Goal: Information Seeking & Learning: Learn about a topic

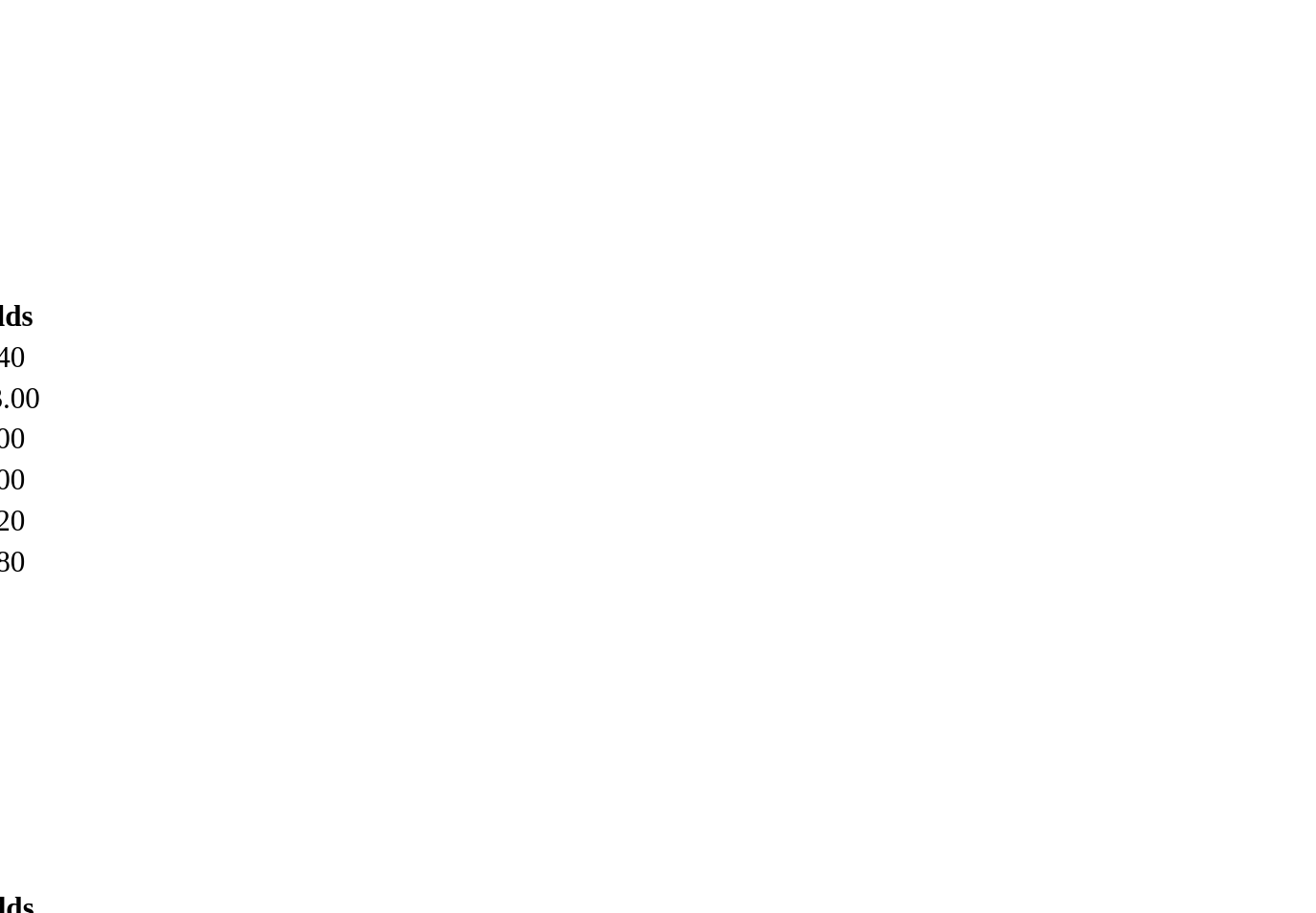
scroll to position [1201, 0]
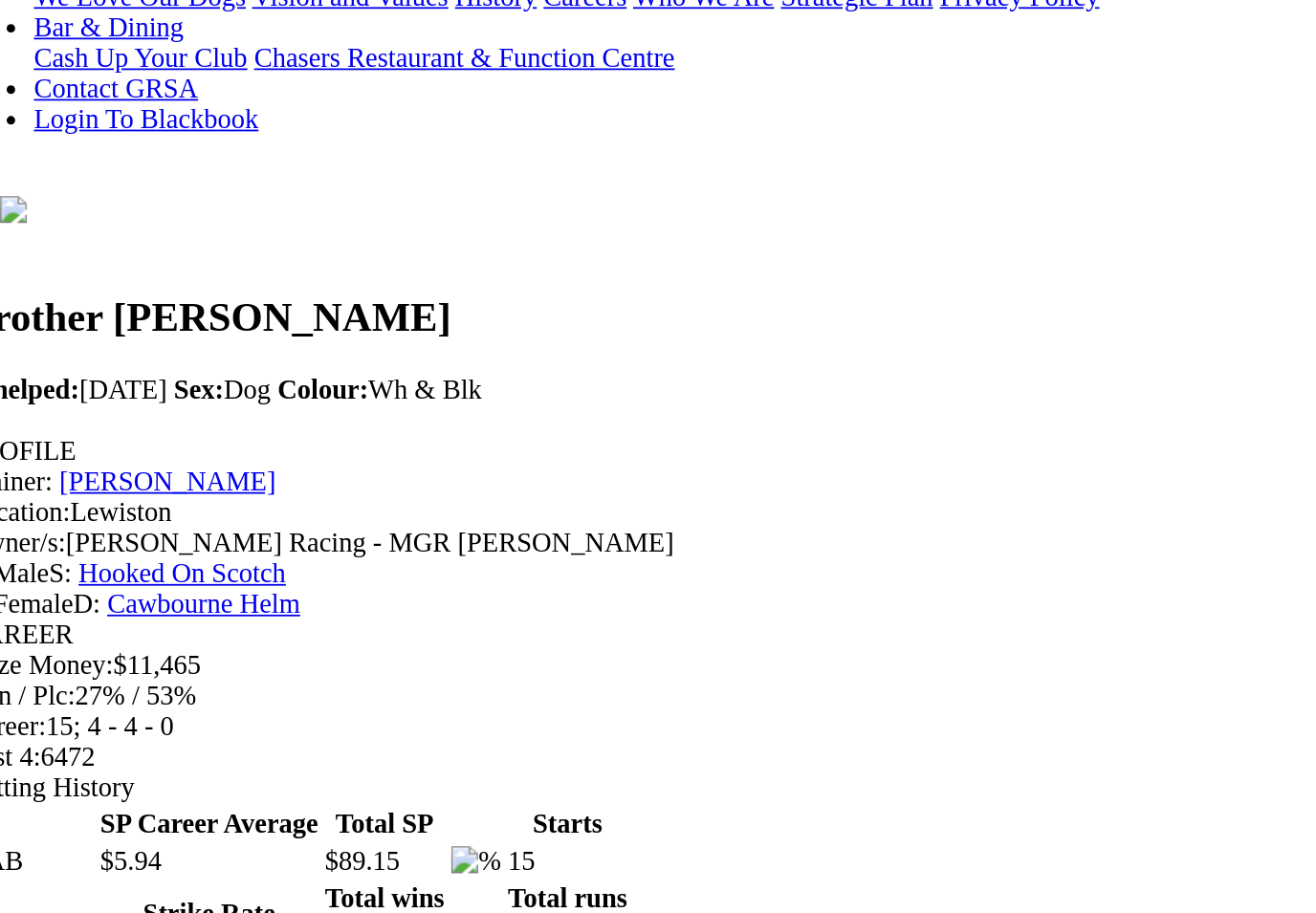
scroll to position [112, 0]
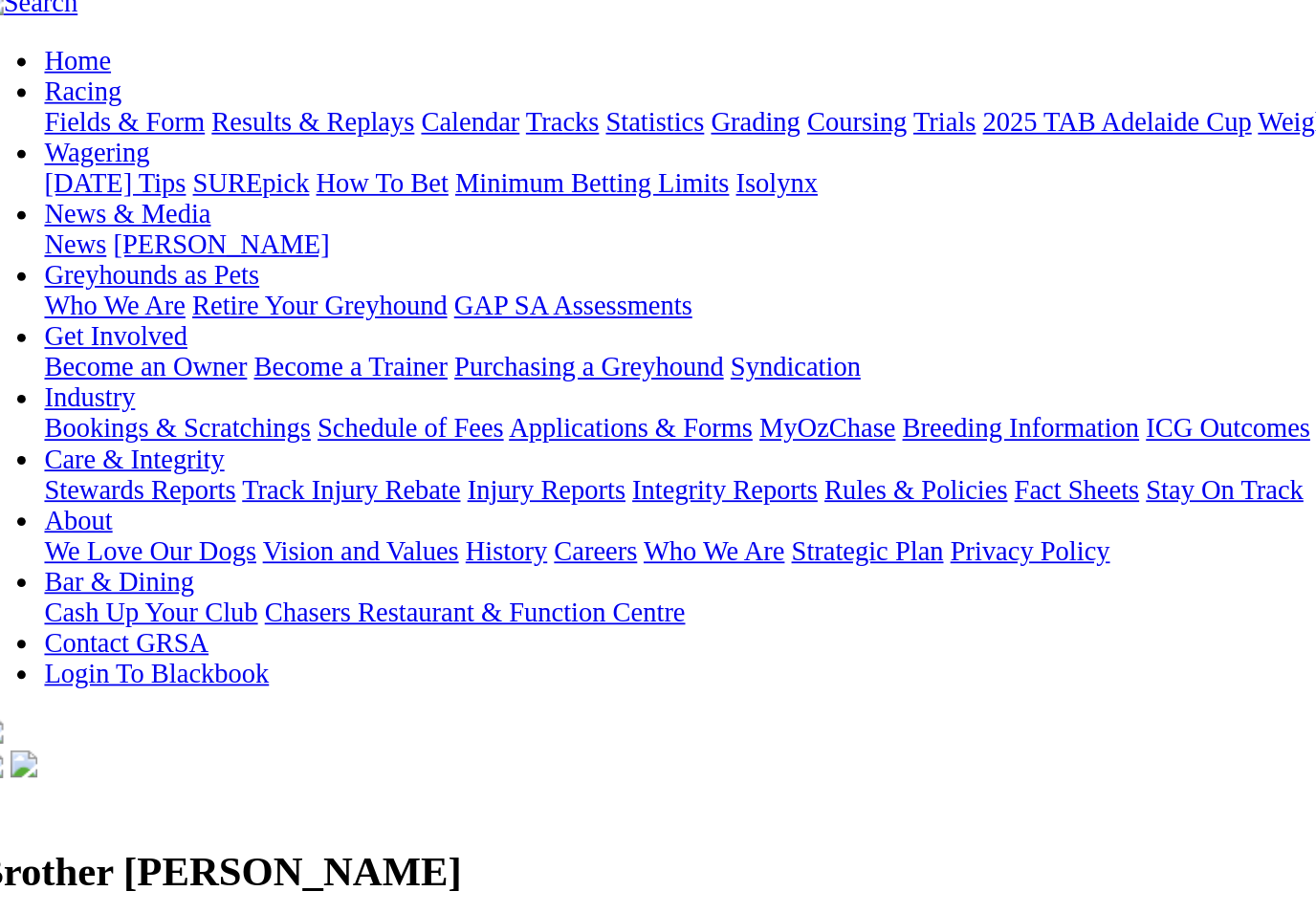
scroll to position [177, 0]
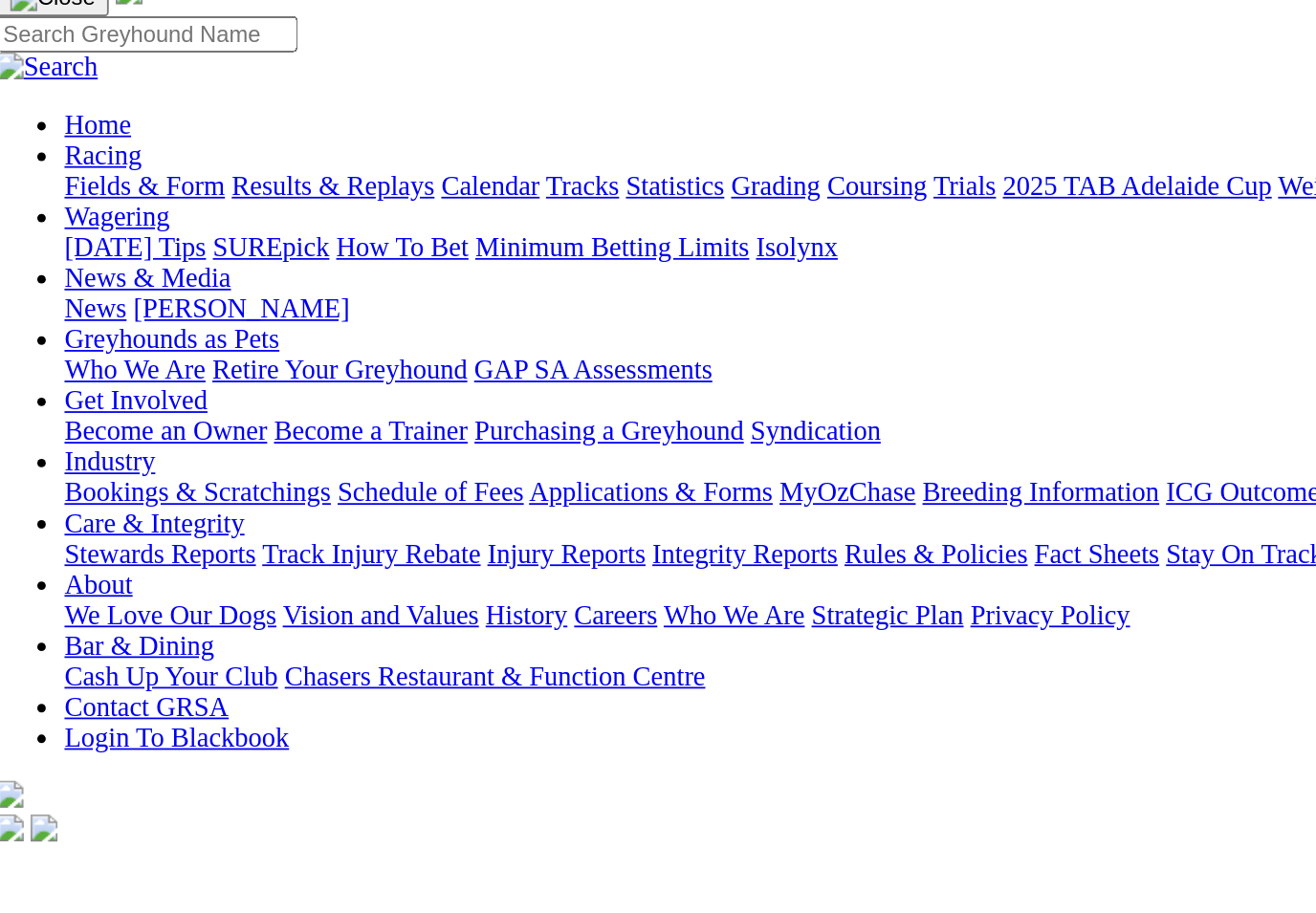
scroll to position [147, 0]
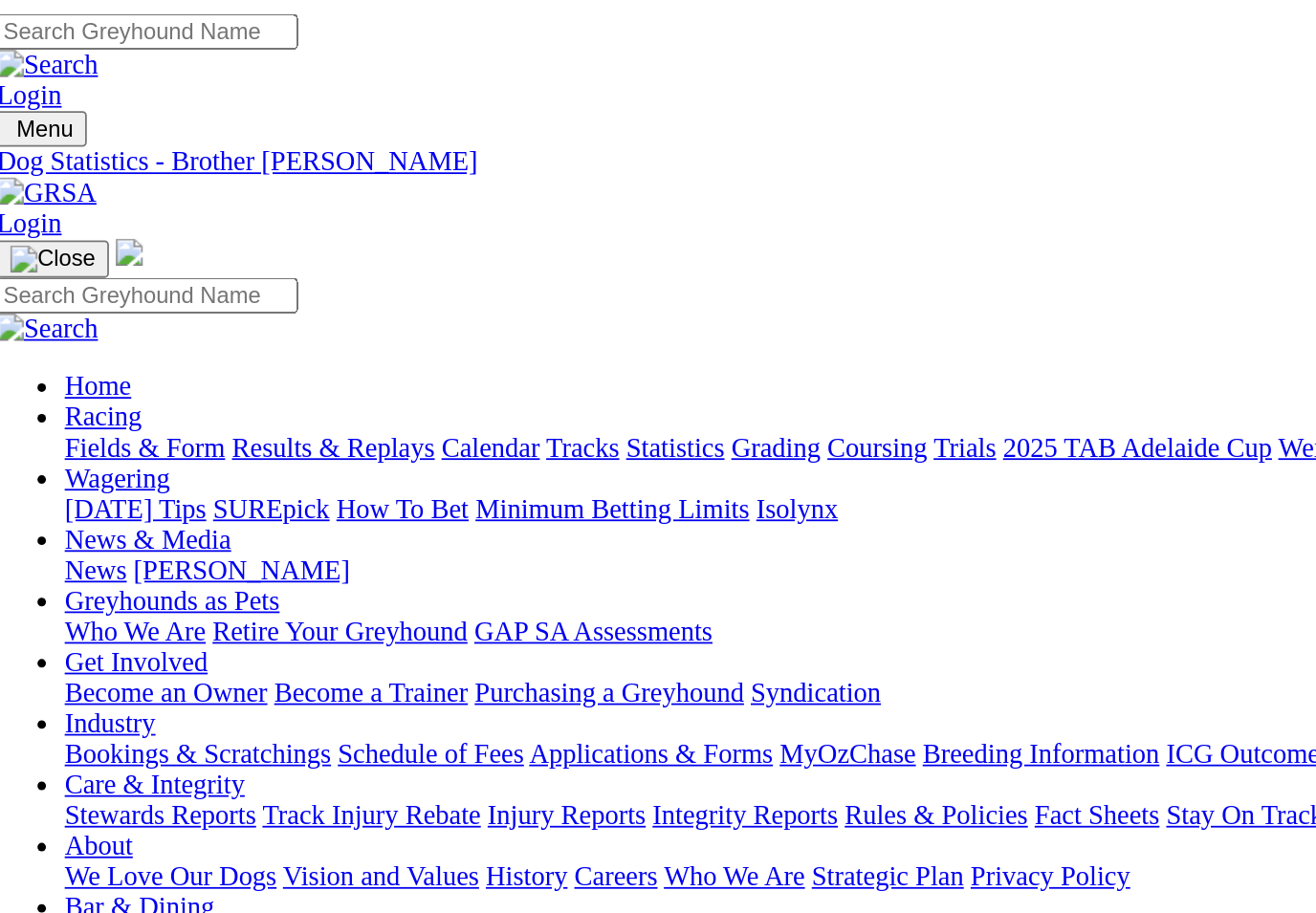
scroll to position [0, 0]
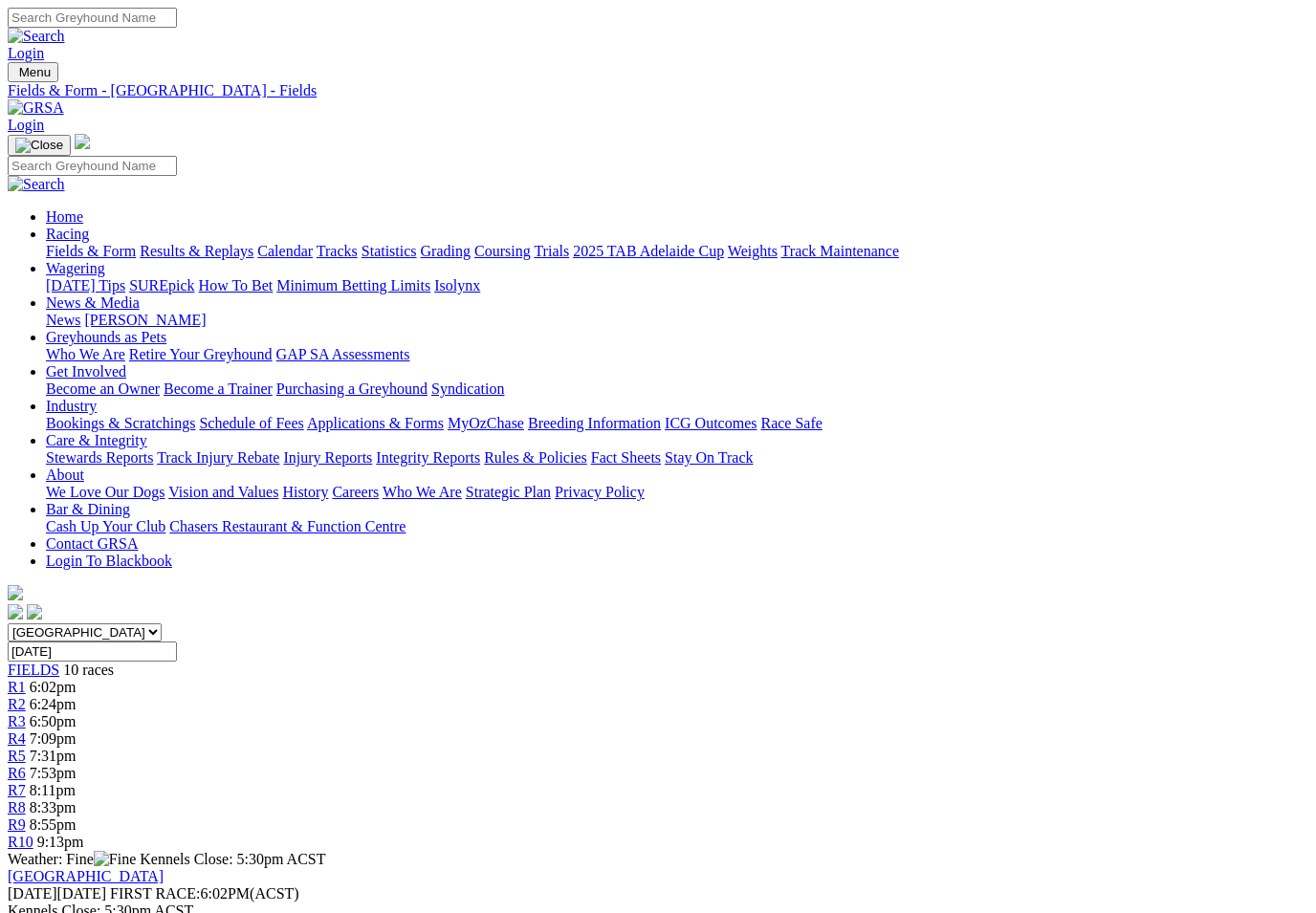
click at [417, 243] on link "Statistics" at bounding box center [389, 251] width 55 height 16
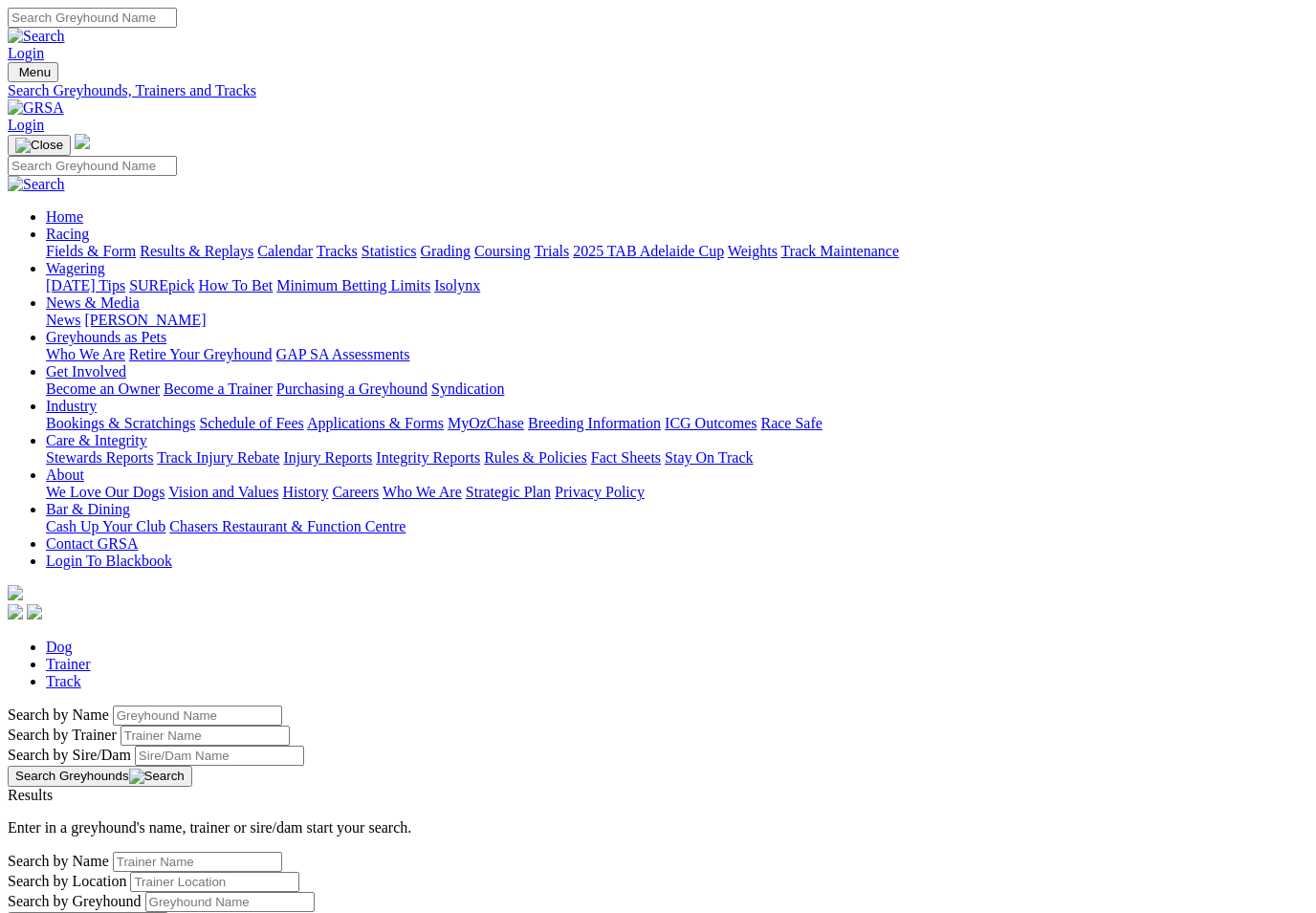
click at [113, 706] on input "Search by Greyhound name" at bounding box center [197, 716] width 169 height 20
click at [121, 726] on input "Search by Trainer name" at bounding box center [205, 736] width 169 height 20
type input "[PERSON_NAME]"
click at [192, 765] on button "Search Greyhounds" at bounding box center [100, 775] width 184 height 21
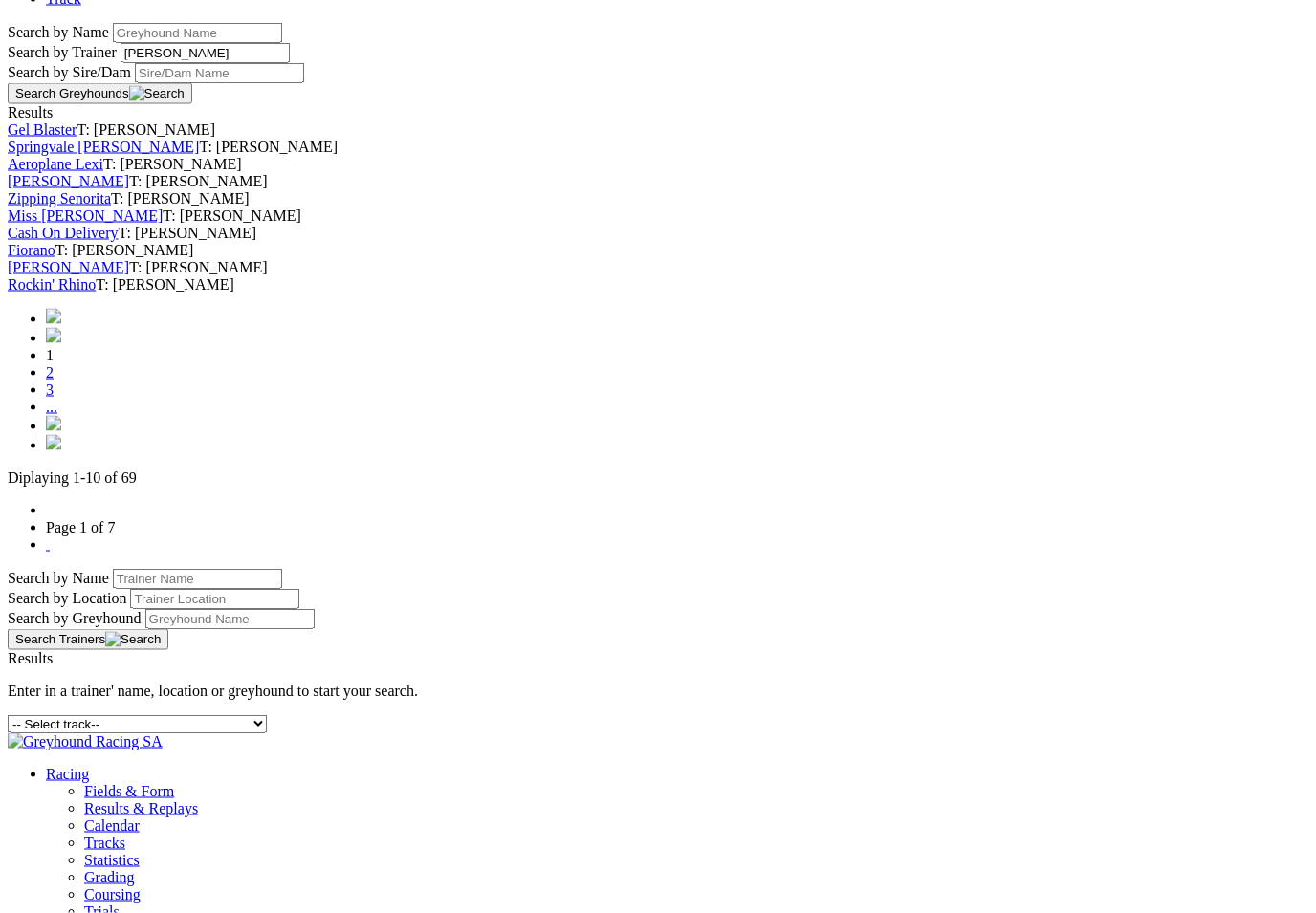
scroll to position [684, 0]
click at [53, 378] on link "2" at bounding box center [50, 370] width 8 height 16
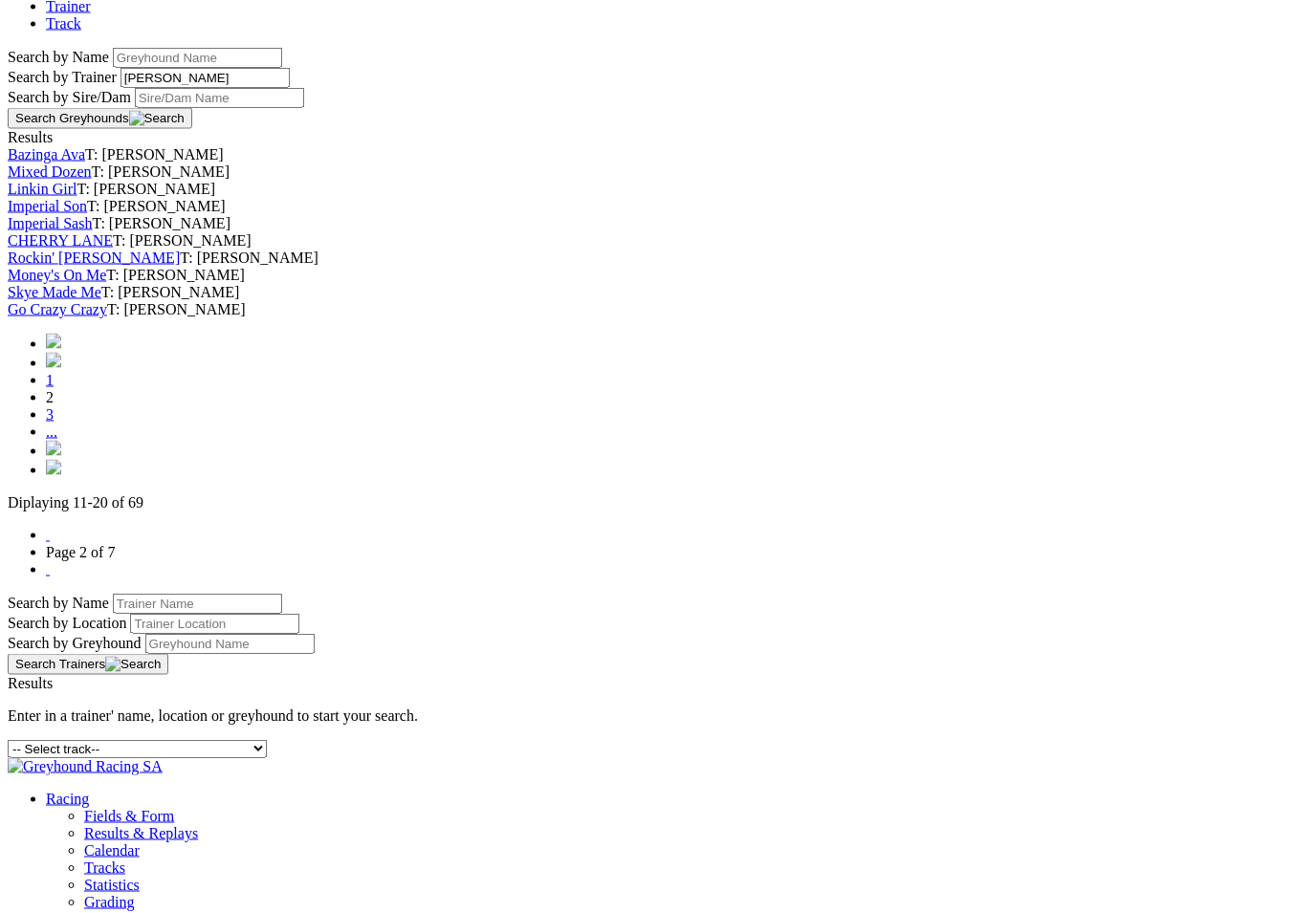
scroll to position [659, 0]
click at [53, 421] on link "3" at bounding box center [50, 412] width 8 height 16
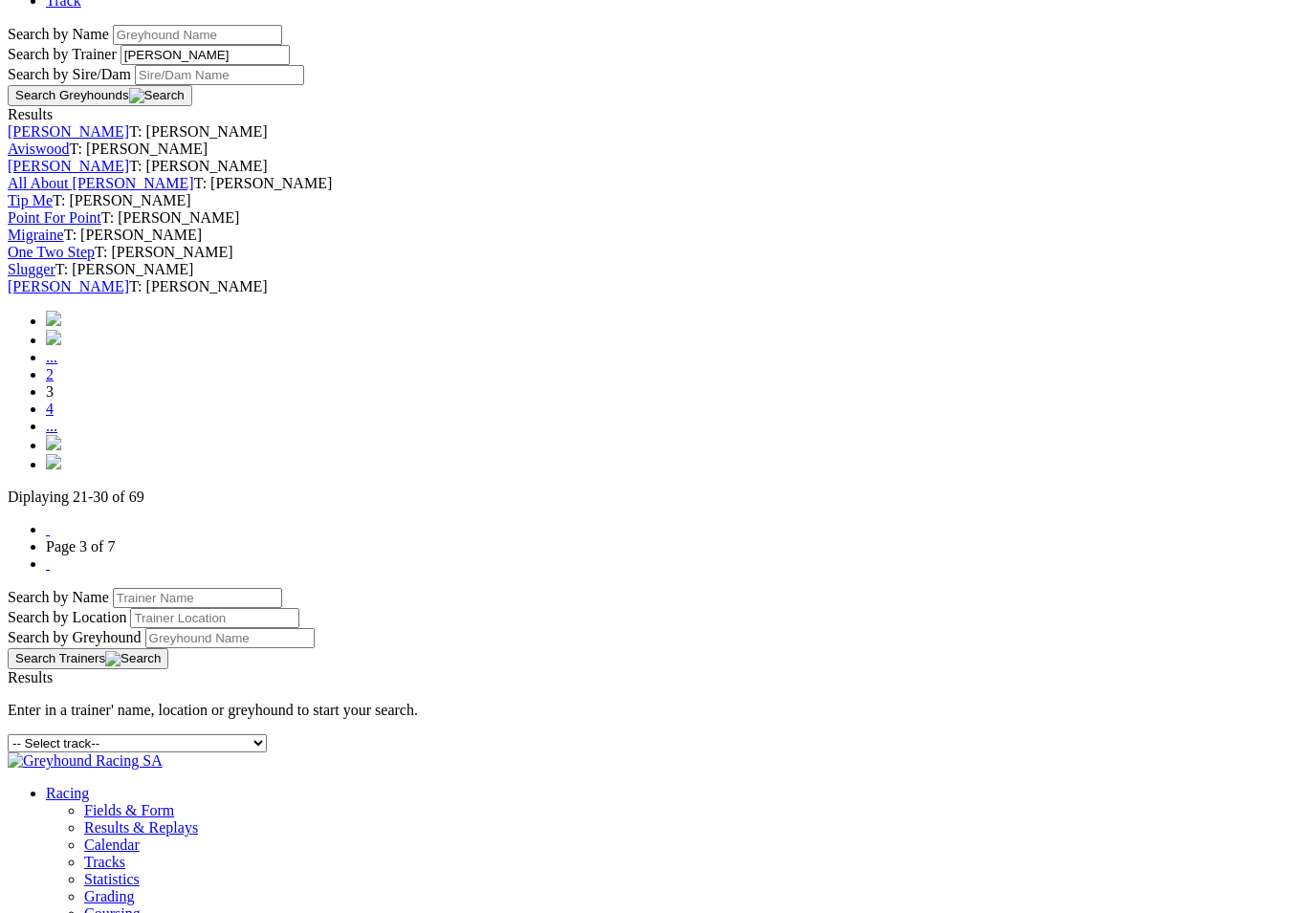
scroll to position [679, 0]
click at [53, 419] on link "4" at bounding box center [50, 410] width 8 height 16
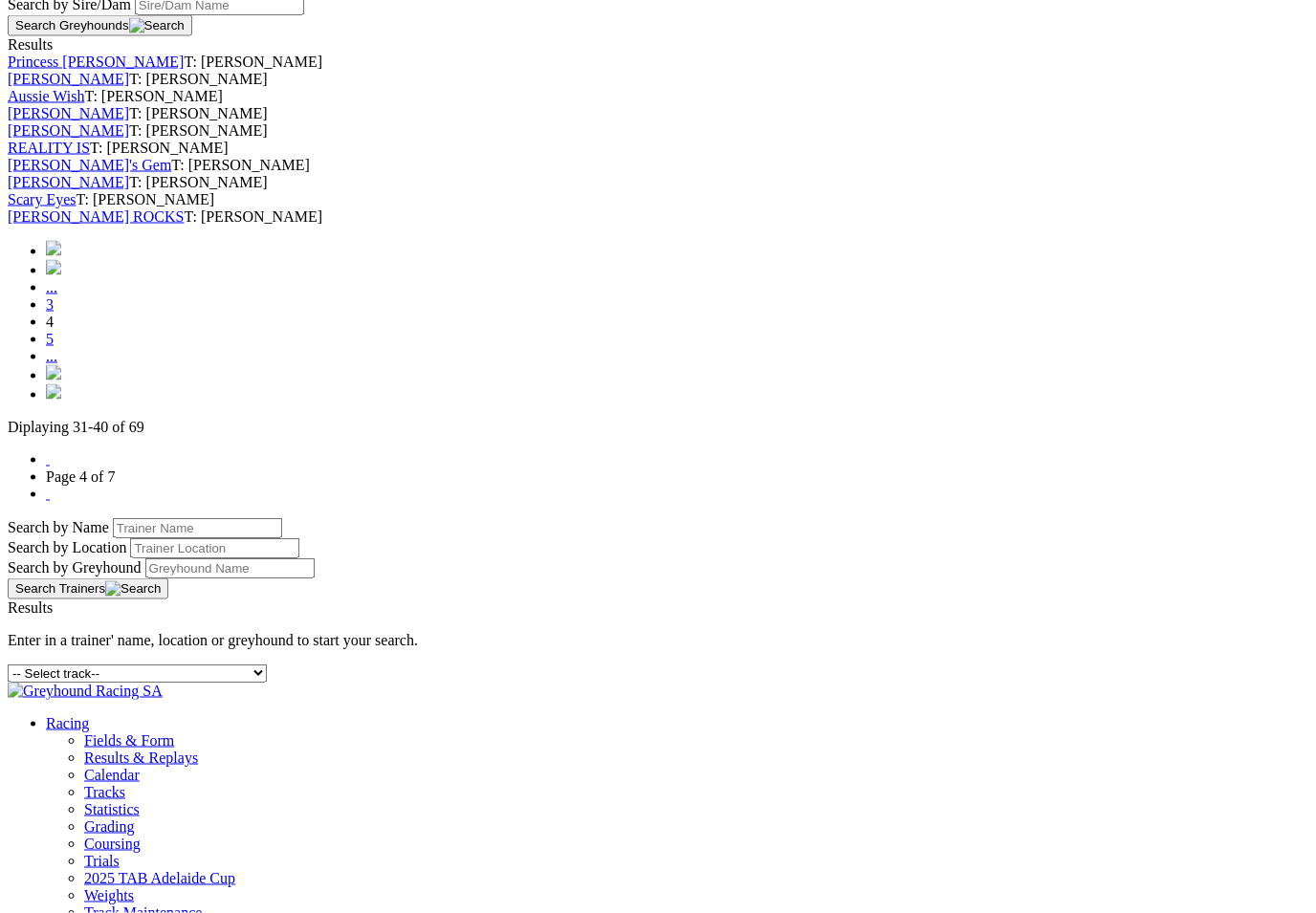
scroll to position [752, 0]
click at [53, 347] on link "5" at bounding box center [50, 338] width 8 height 16
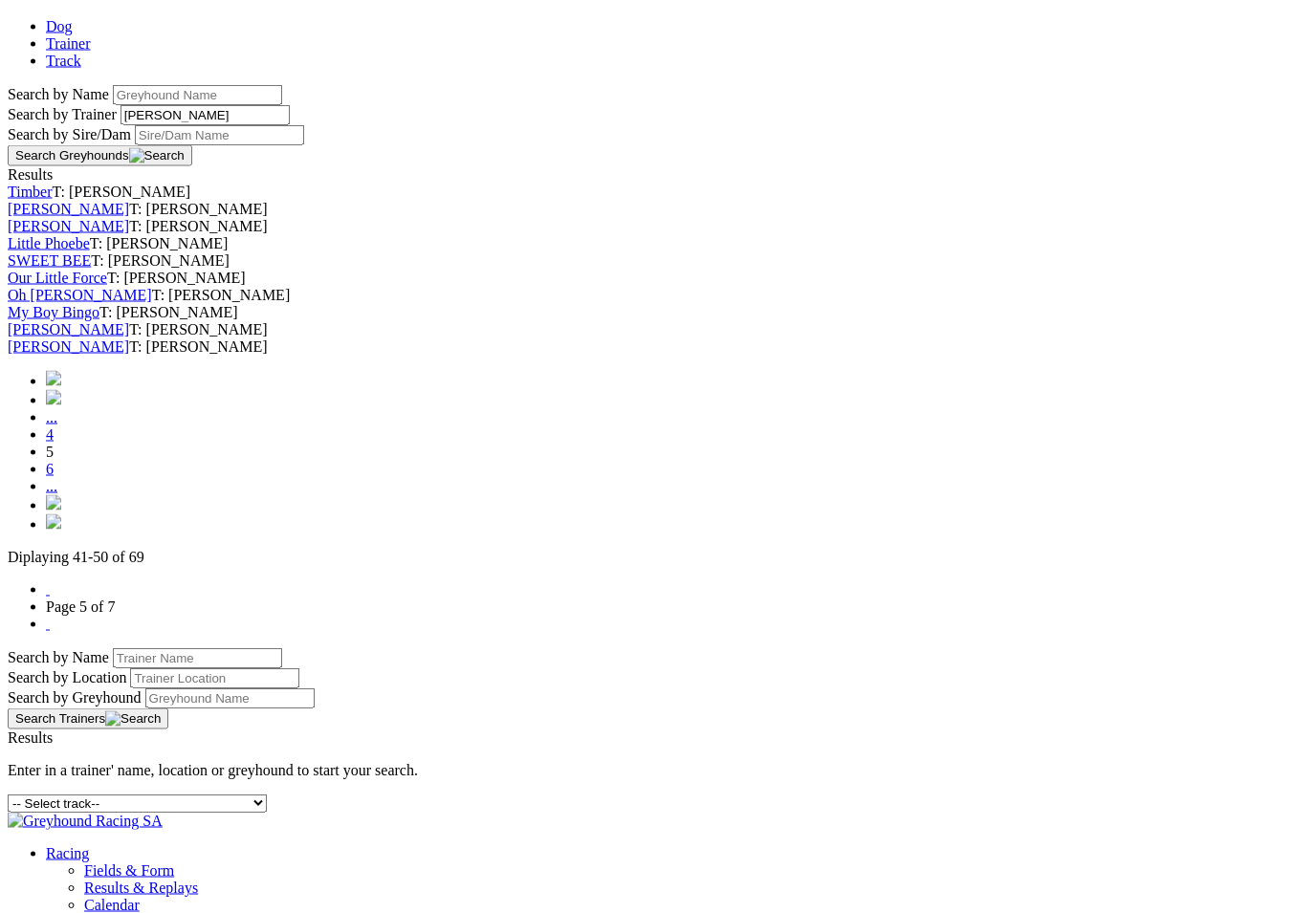
scroll to position [623, 0]
click at [53, 475] on link "6" at bounding box center [50, 466] width 8 height 16
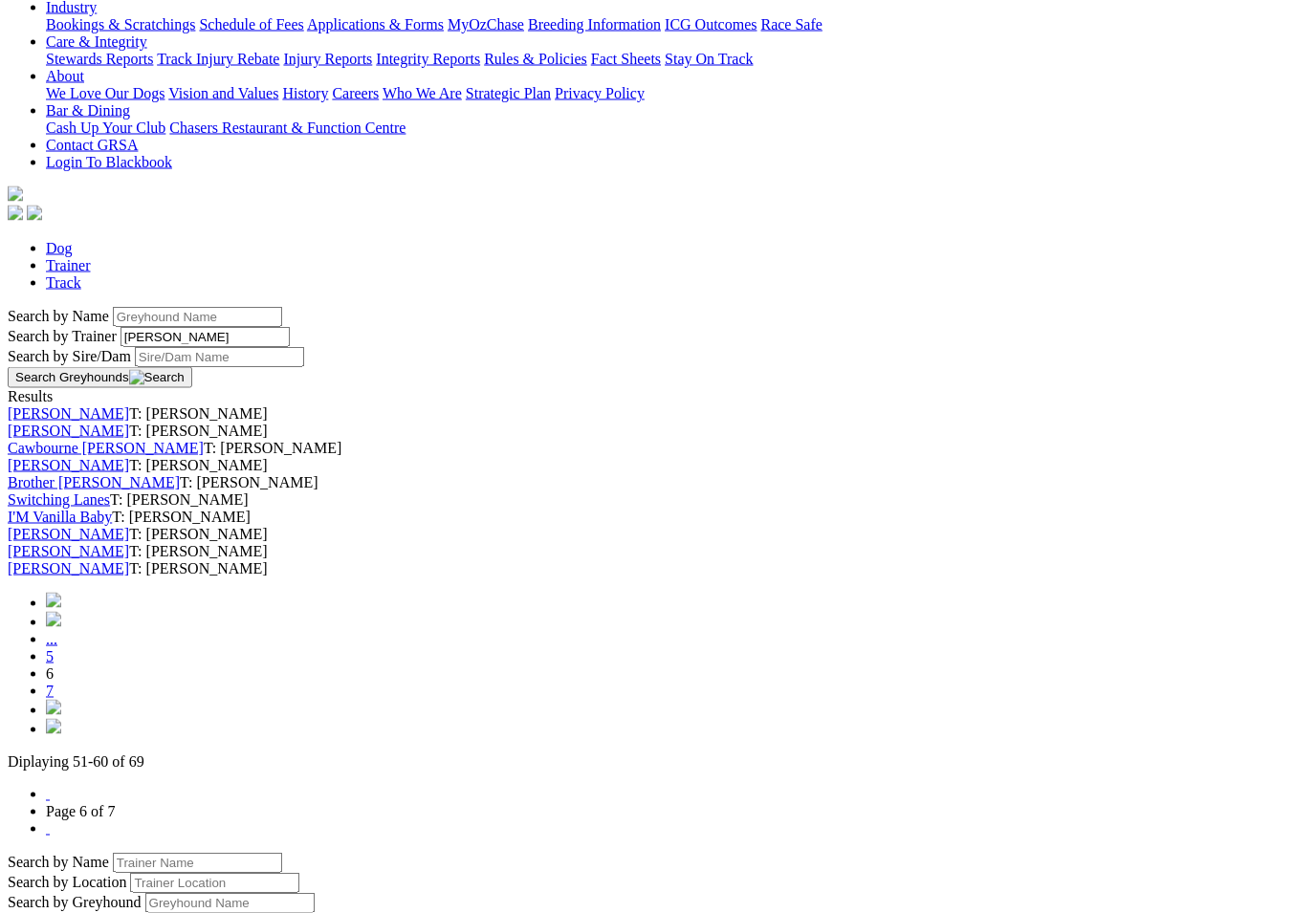
scroll to position [401, 0]
click at [152, 438] on link "Cawbourne [PERSON_NAME]" at bounding box center [106, 446] width 196 height 16
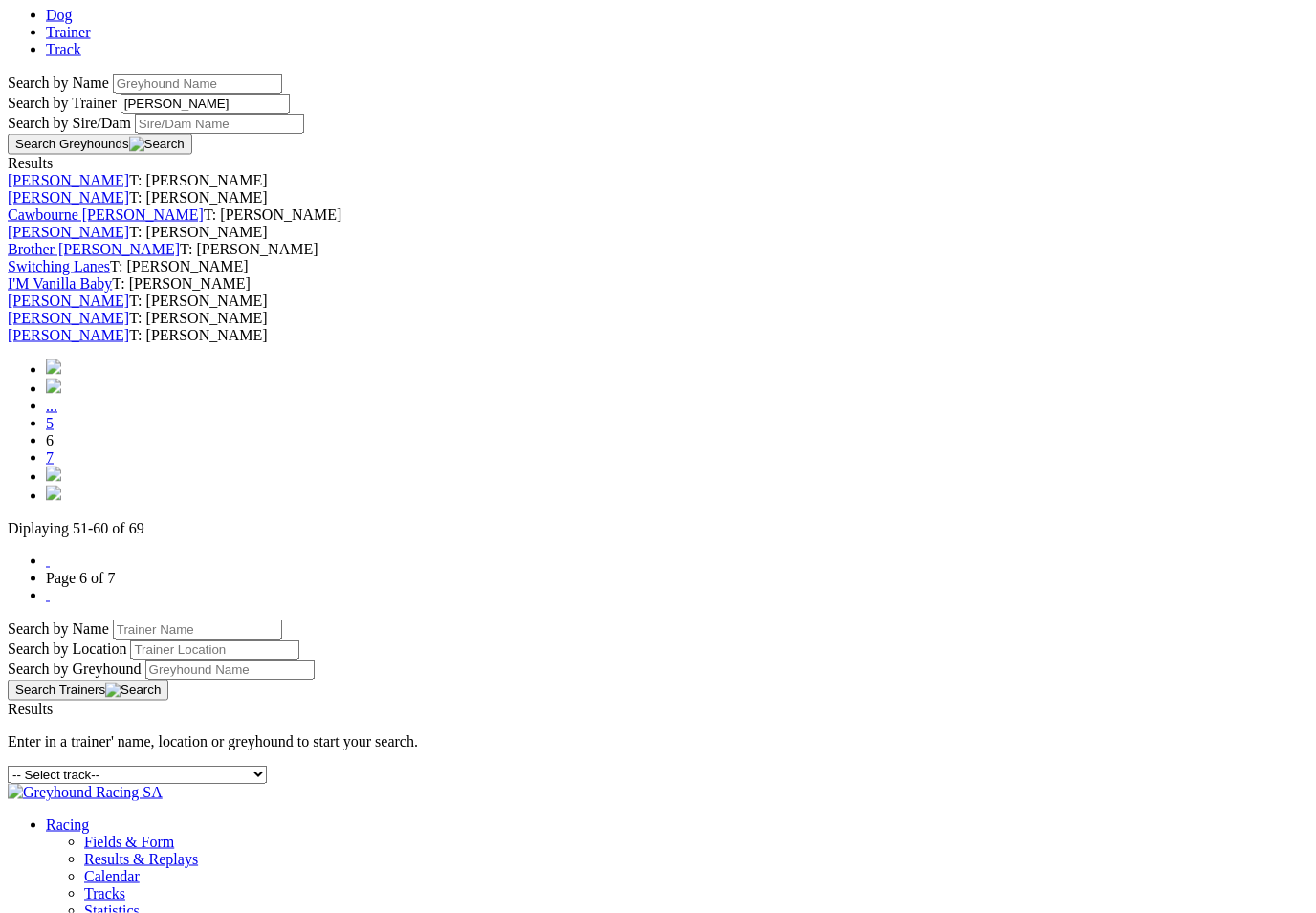
scroll to position [634, 0]
click at [112, 290] on link "I'M Vanilla Baby" at bounding box center [59, 281] width 104 height 16
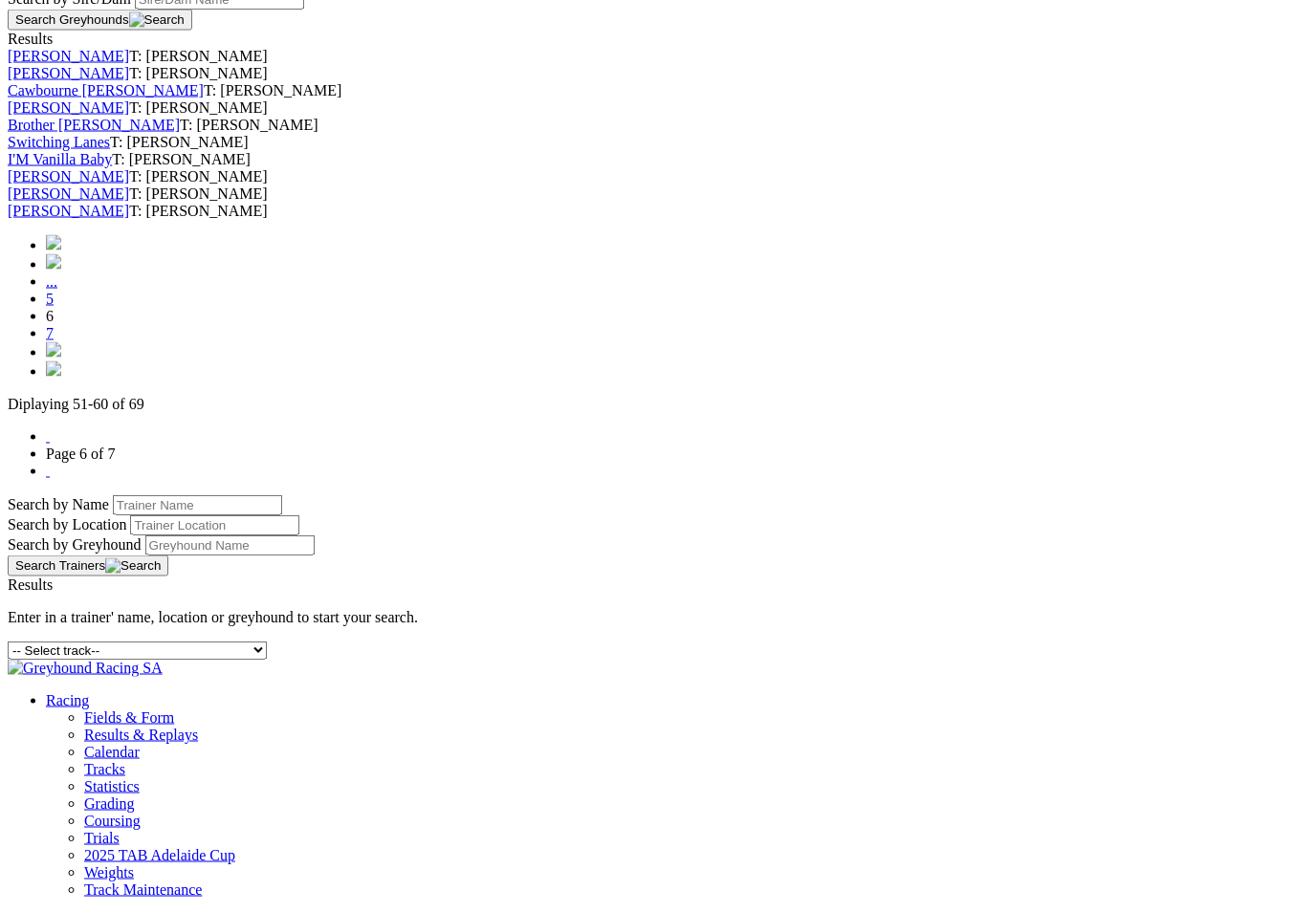
scroll to position [759, 0]
click at [53, 340] on link "7" at bounding box center [50, 331] width 8 height 16
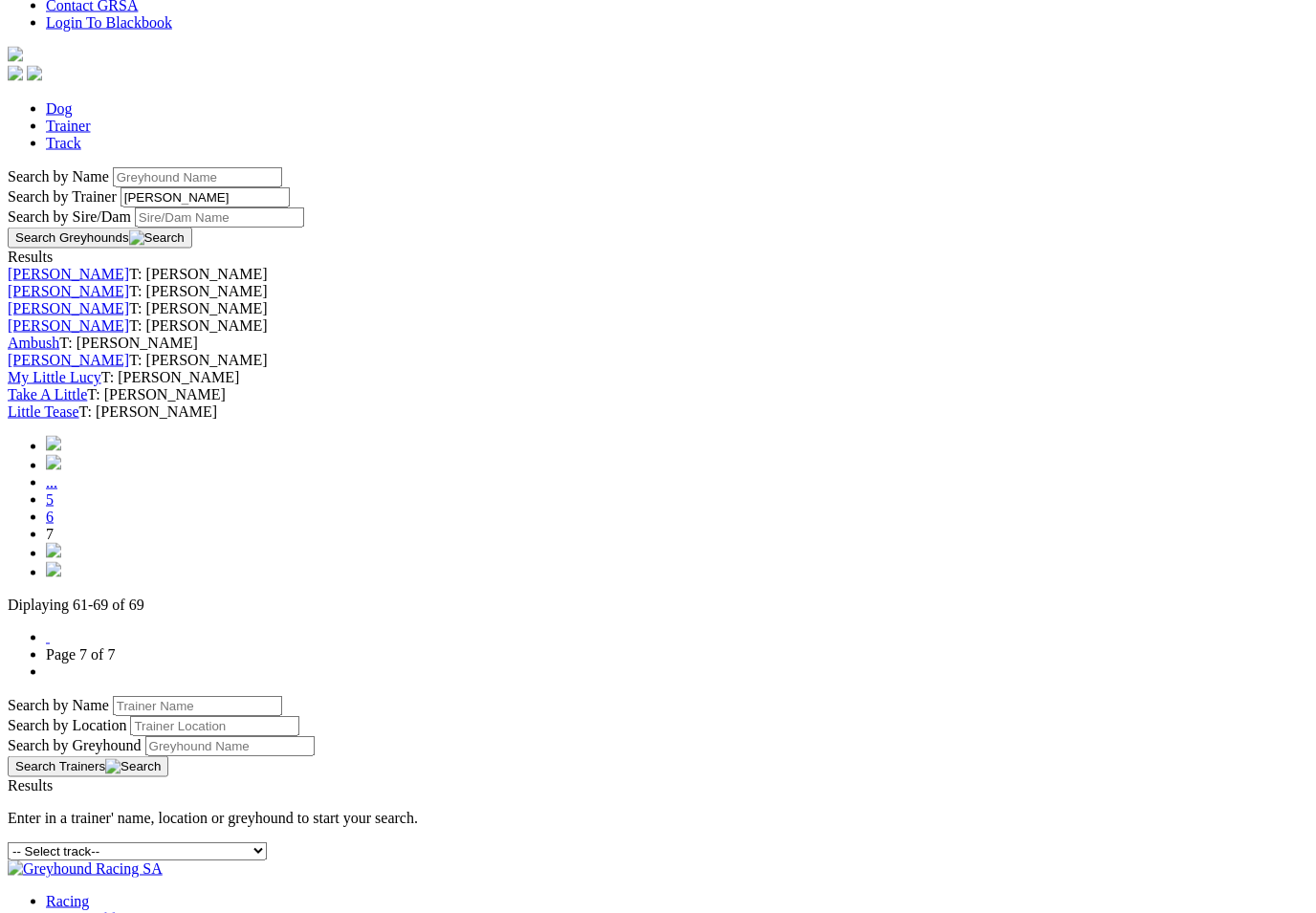
scroll to position [540, 0]
click link "Take A Little"
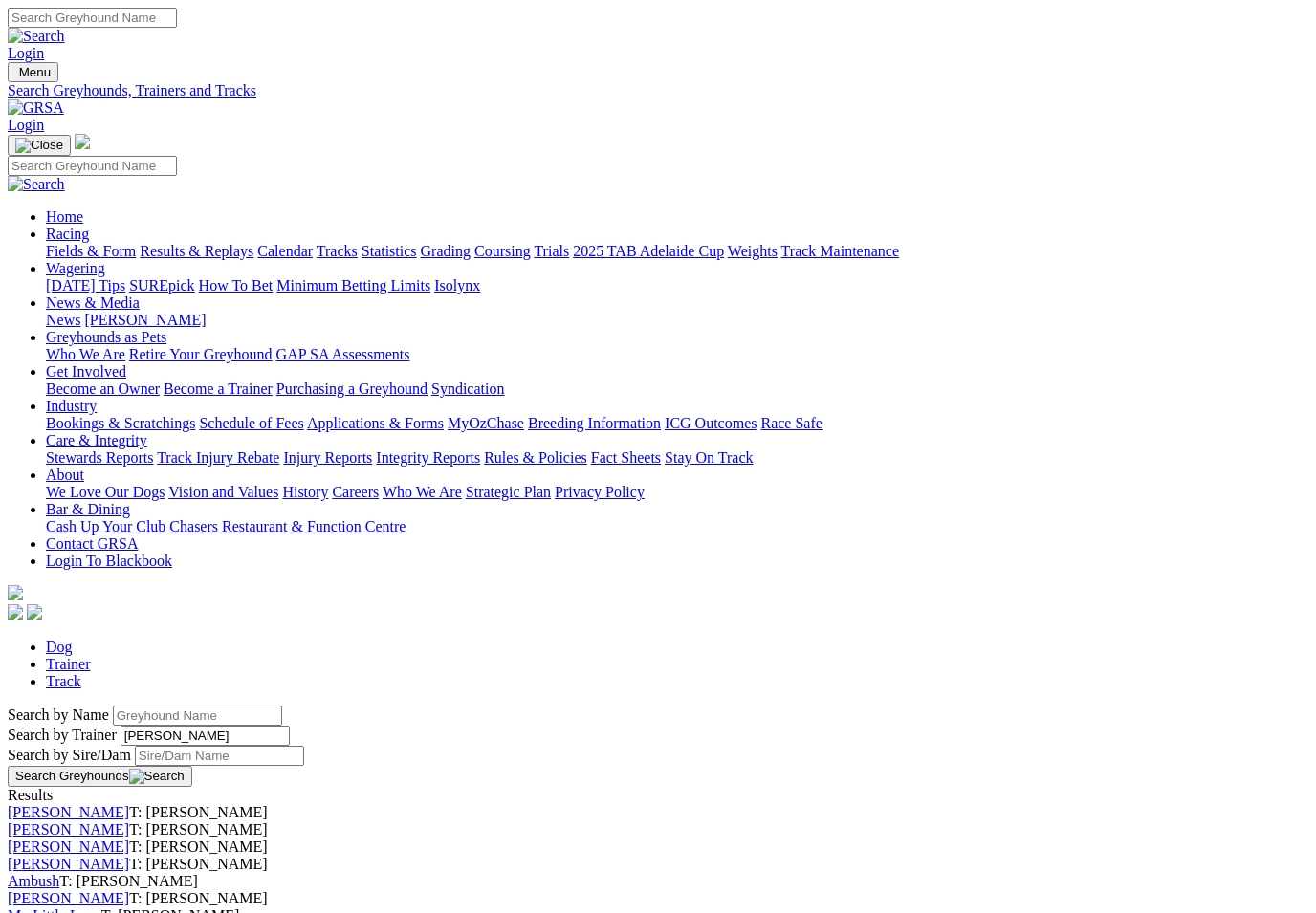
scroll to position [571, 0]
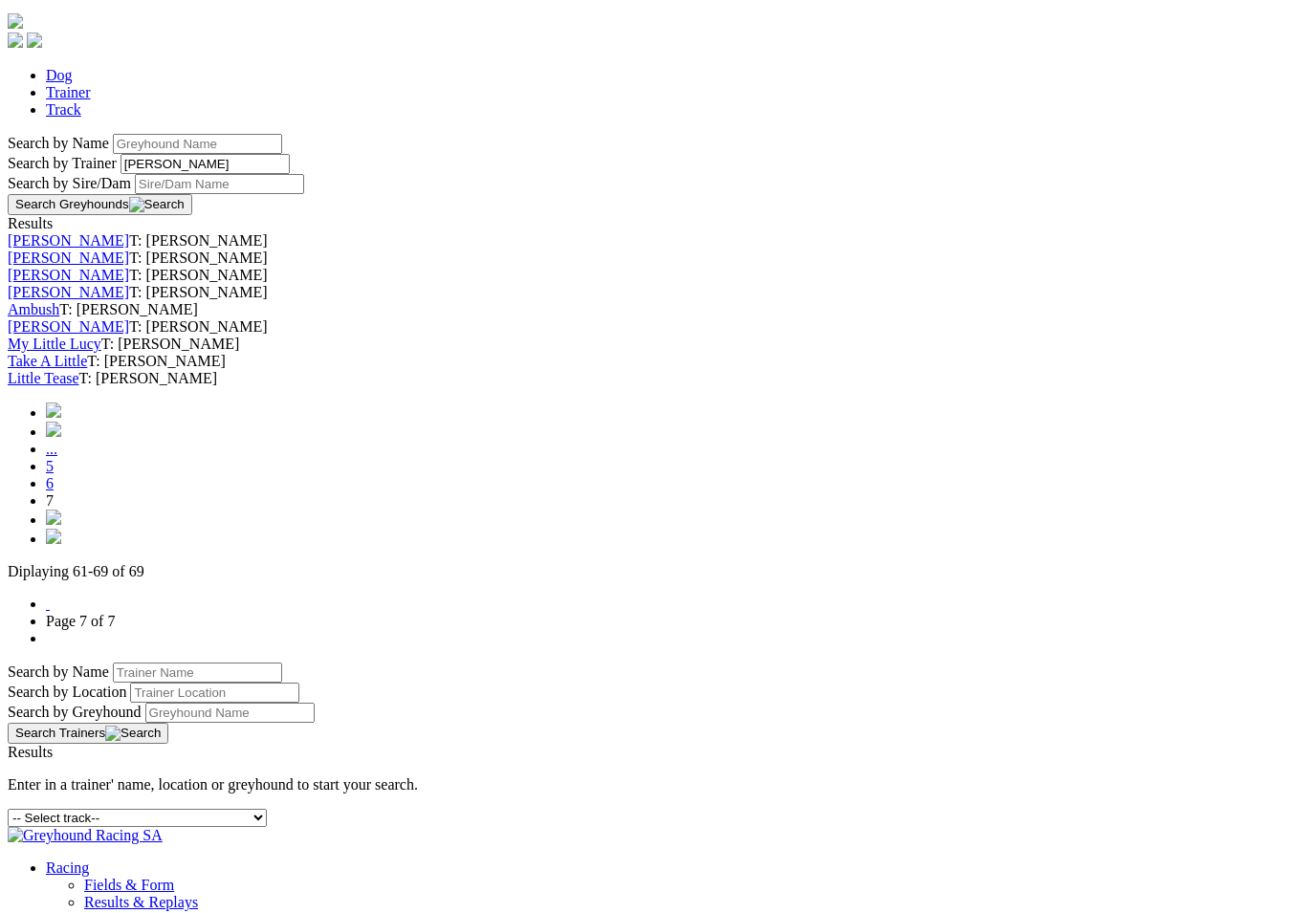
click at [61, 525] on img at bounding box center [52, 517] width 15 height 15
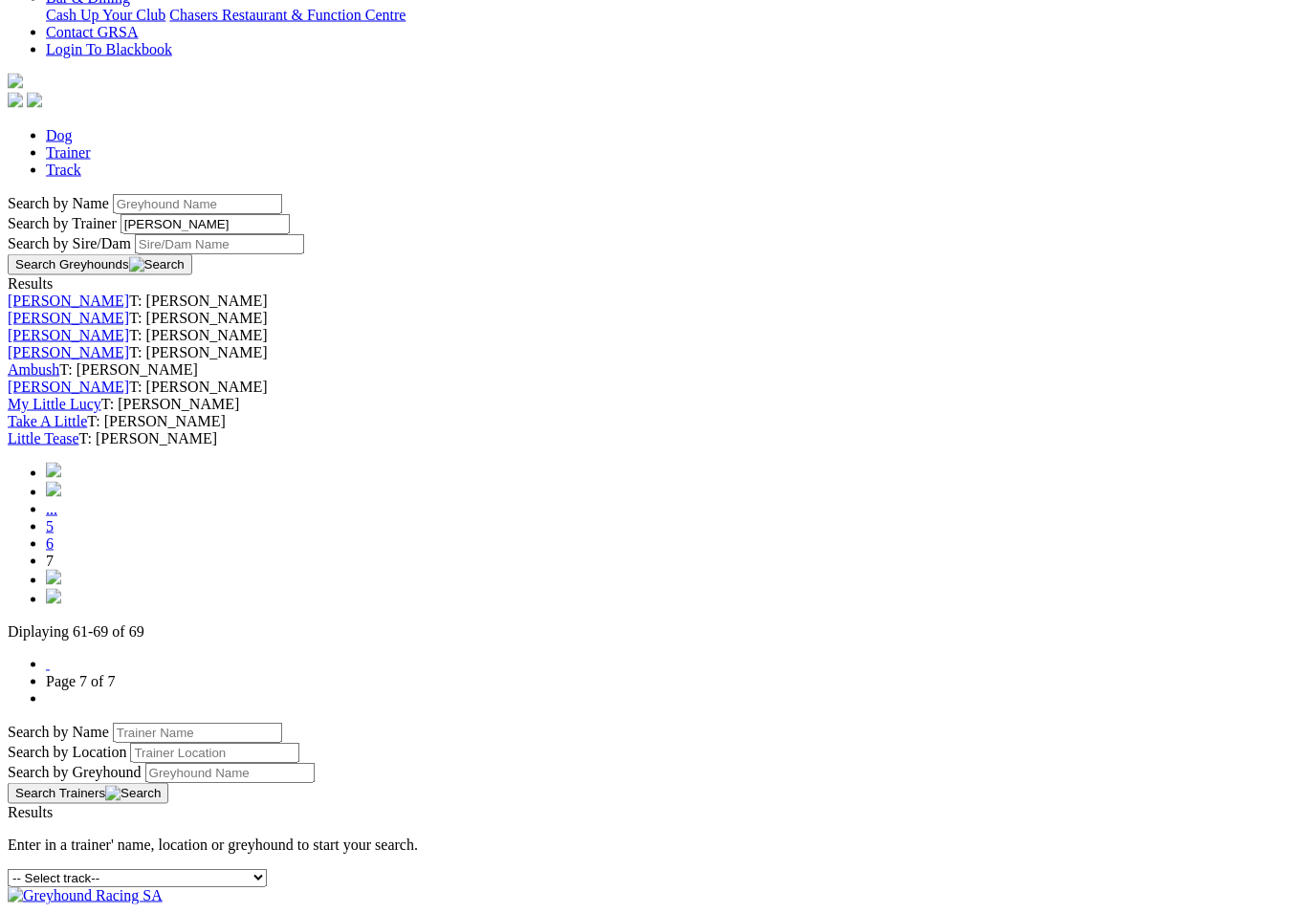
scroll to position [543, 0]
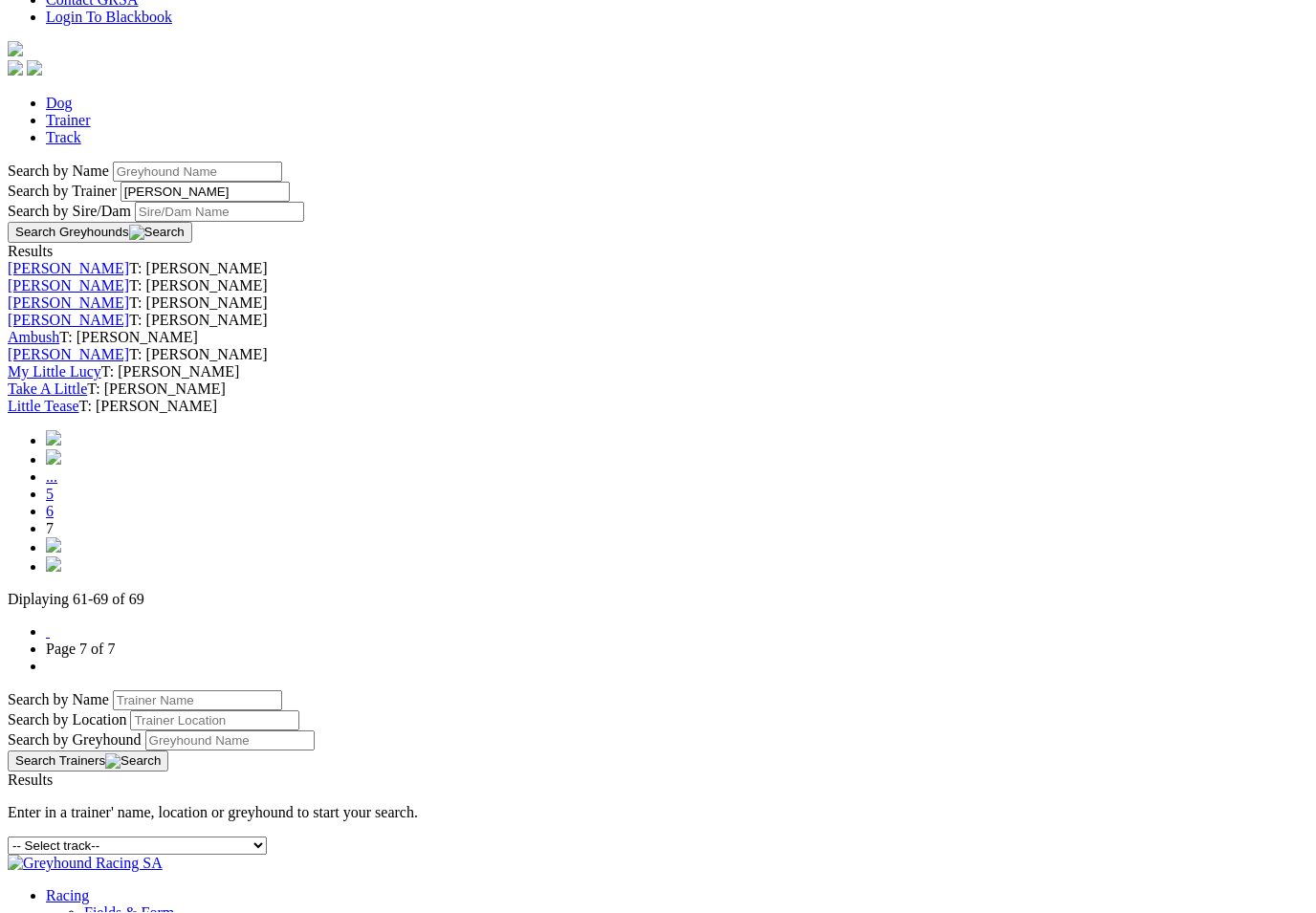
click at [53, 538] on span "7" at bounding box center [50, 529] width 8 height 16
click at [53, 520] on link "6" at bounding box center [50, 512] width 8 height 16
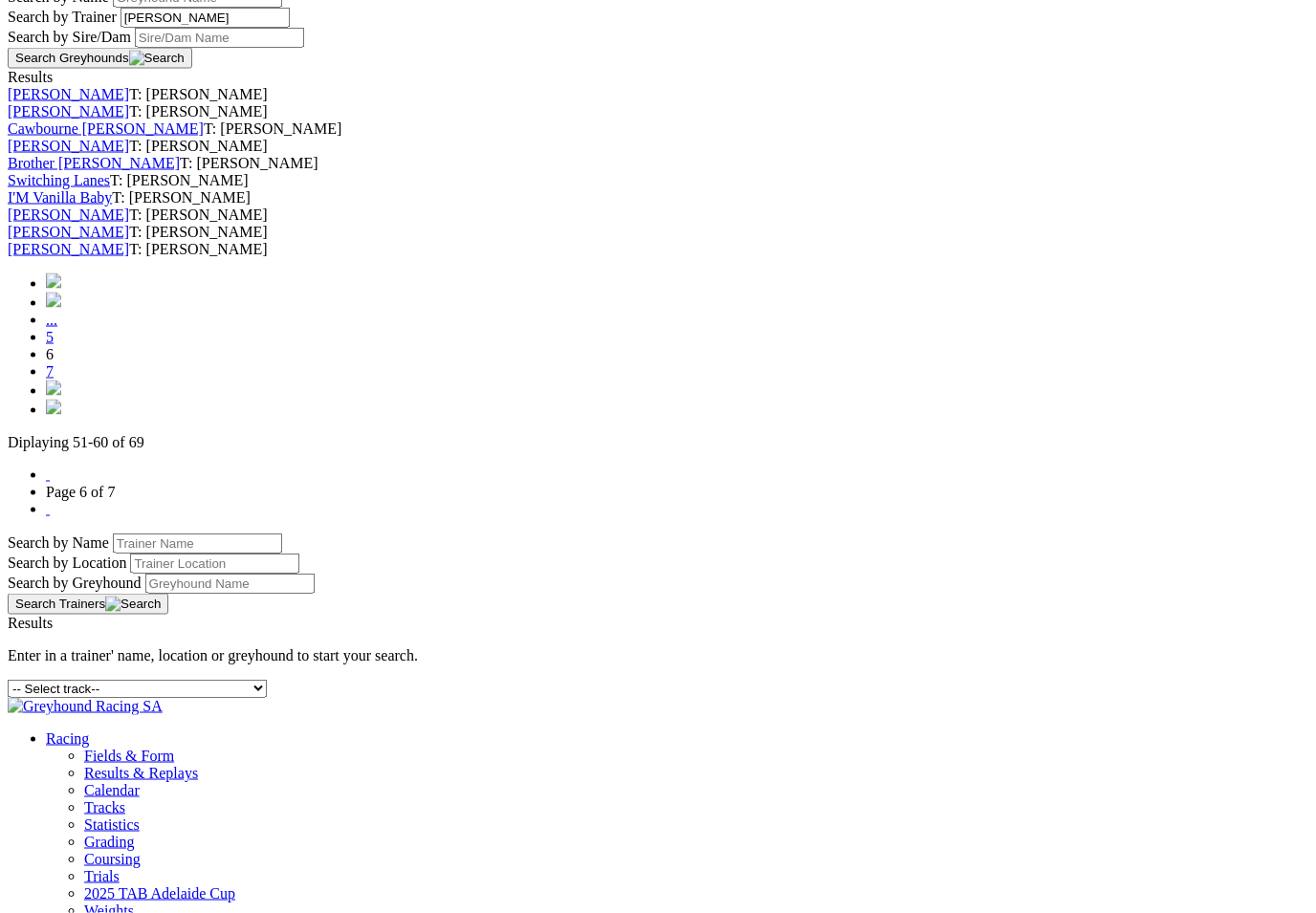
scroll to position [719, 0]
click at [53, 378] on link "7" at bounding box center [50, 370] width 8 height 16
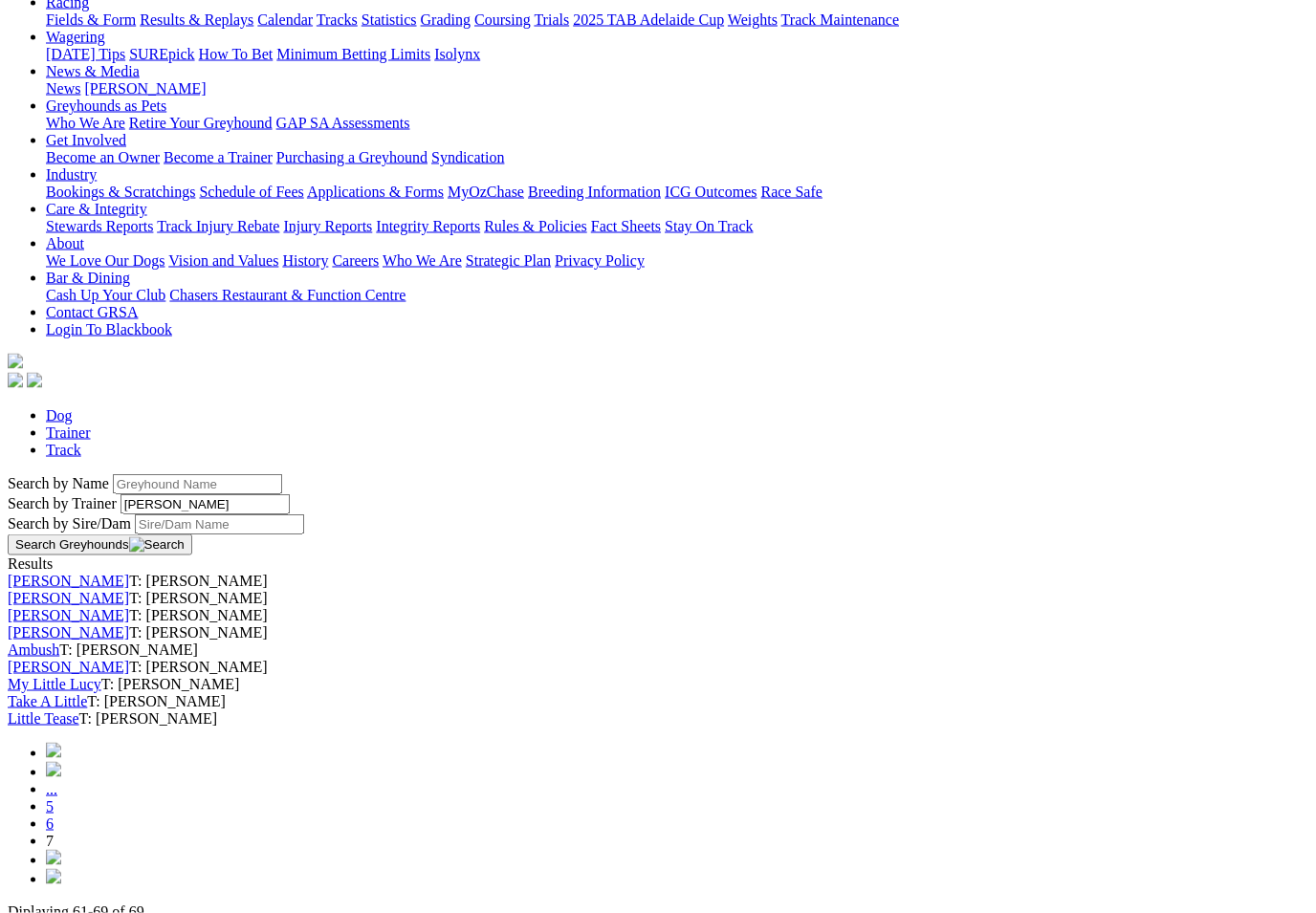
scroll to position [233, 0]
click at [819, 658] on div "Ambush T: [PERSON_NAME]" at bounding box center [658, 649] width 1300 height 17
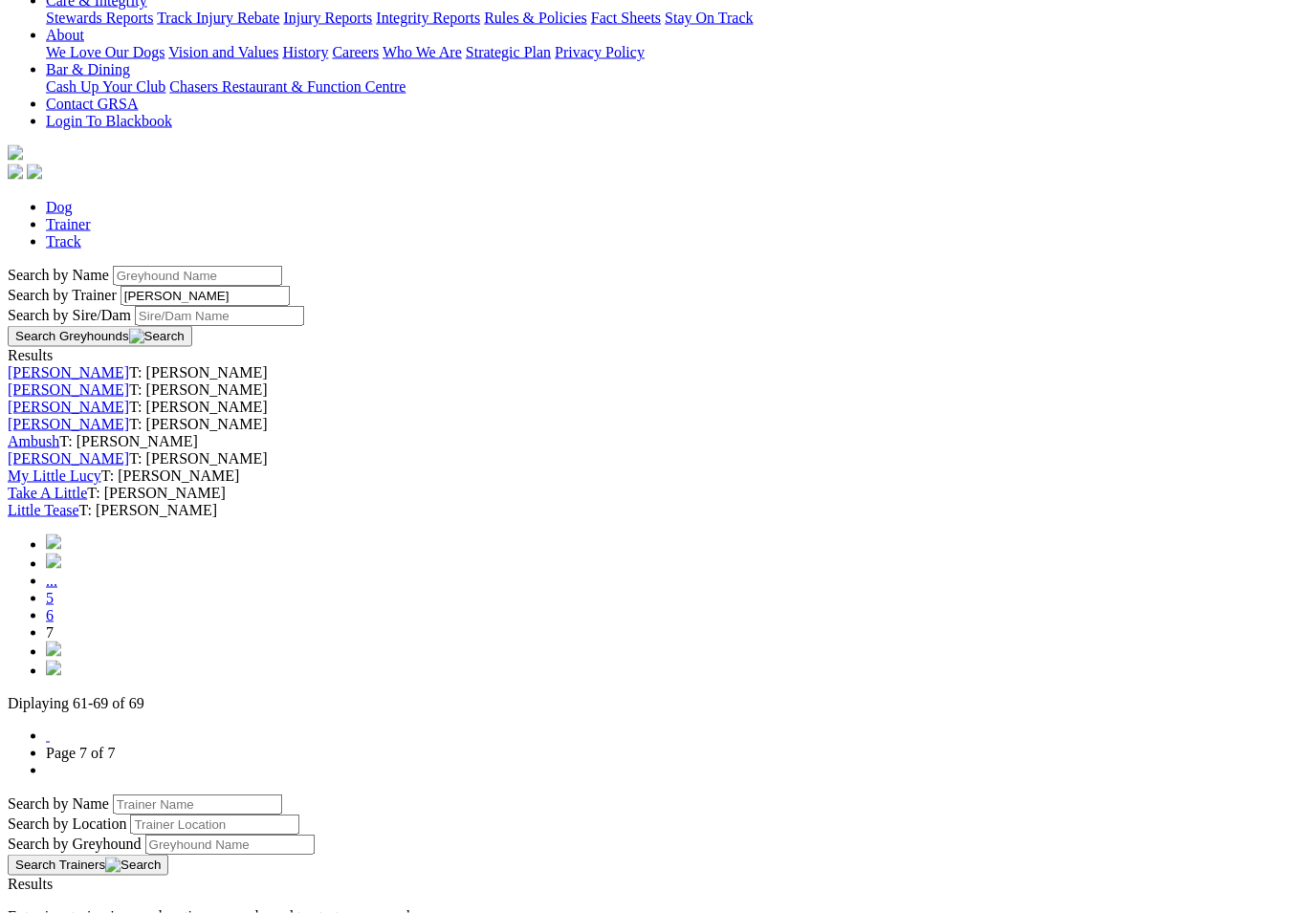
scroll to position [441, 0]
click at [87, 500] on link "Take A Little" at bounding box center [48, 492] width 79 height 16
